Goal: Task Accomplishment & Management: Complete application form

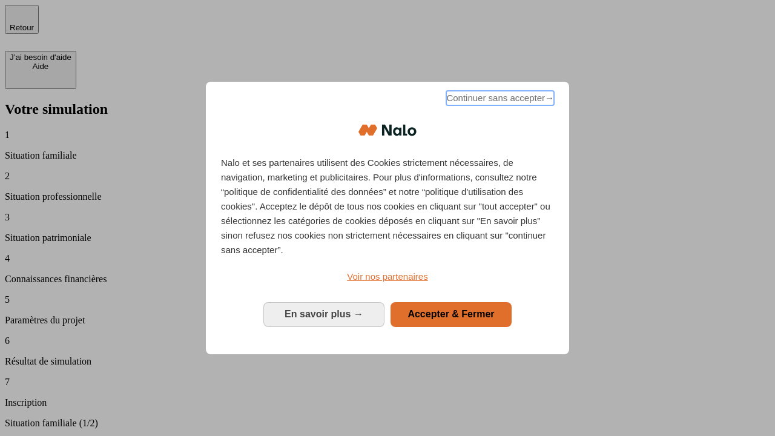
click at [499, 100] on span "Continuer sans accepter →" at bounding box center [500, 98] width 108 height 15
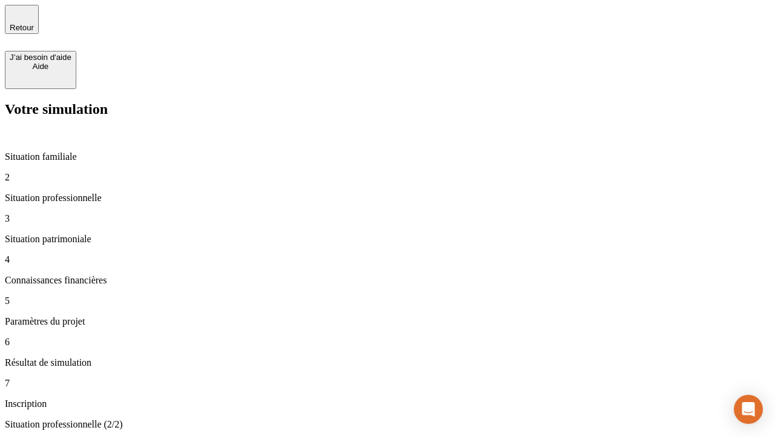
type input "30 000"
type input "1 000"
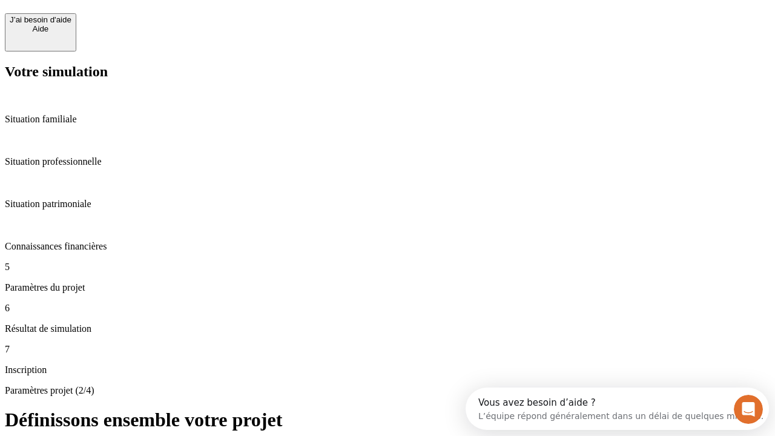
scroll to position [23, 0]
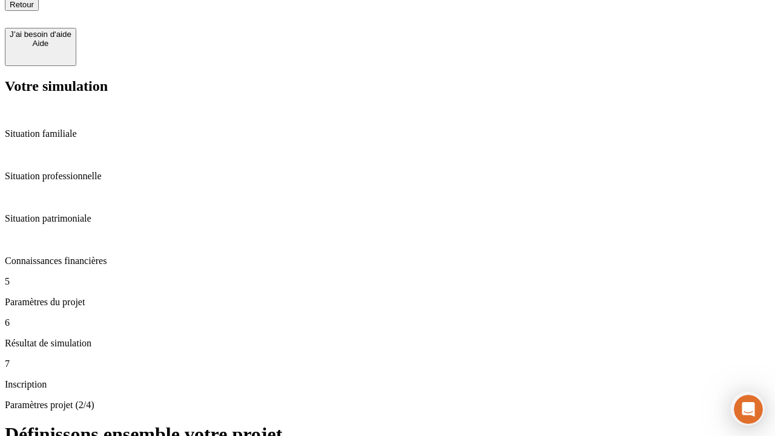
type input "40"
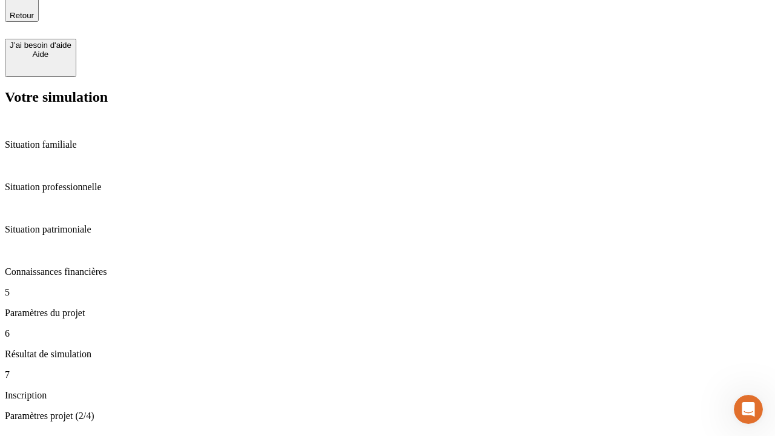
type input "64"
type input "200 000"
type input "640"
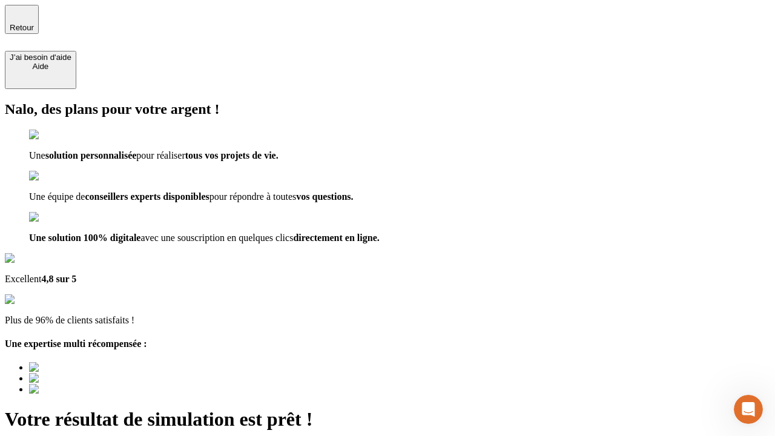
type input "[EMAIL_ADDRESS][DOMAIN_NAME]"
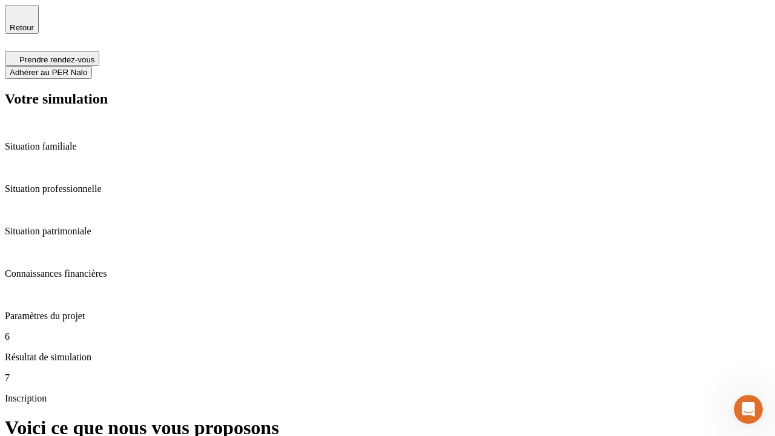
click at [87, 68] on span "Adhérer au PER Nalo" at bounding box center [48, 72] width 77 height 9
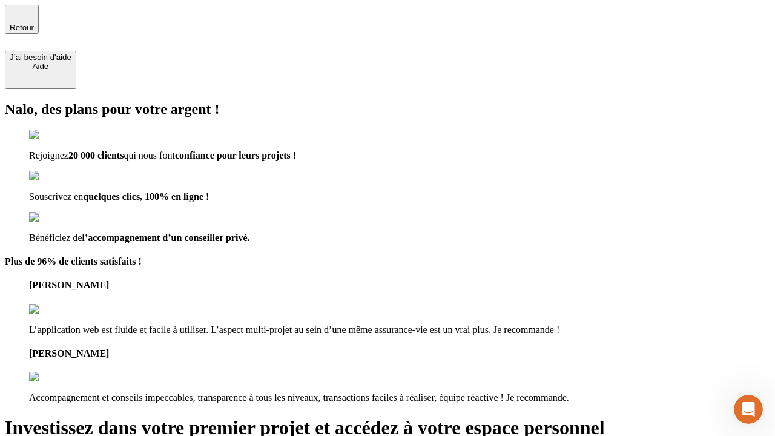
type input "[PERSON_NAME][EMAIL_ADDRESS][DOMAIN_NAME]"
